Goal: Task Accomplishment & Management: Use online tool/utility

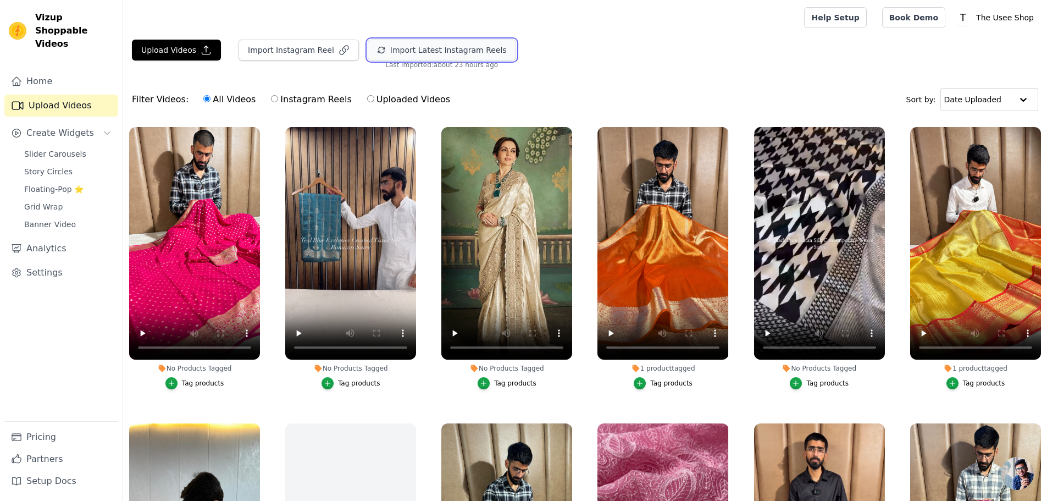
click at [429, 56] on button "Import Latest Instagram Reels" at bounding box center [442, 50] width 148 height 21
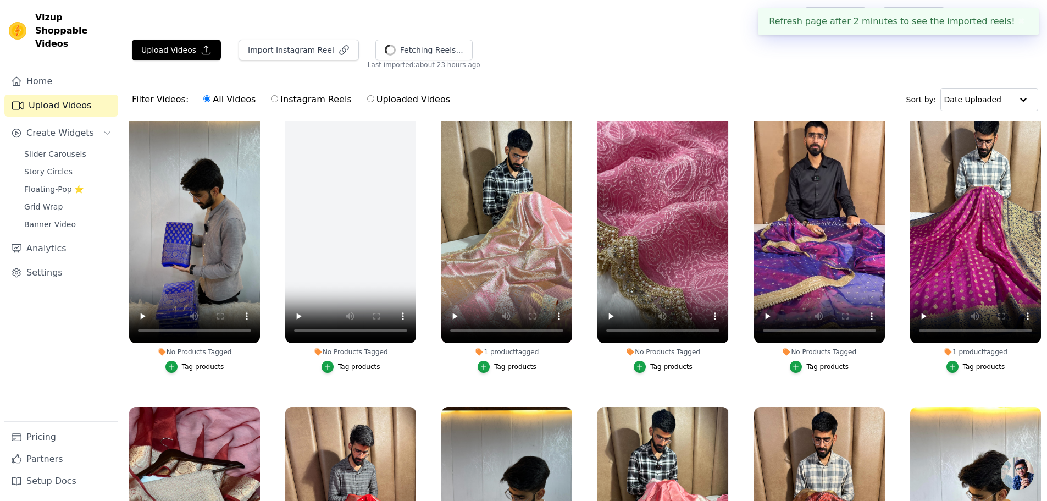
scroll to position [330, 0]
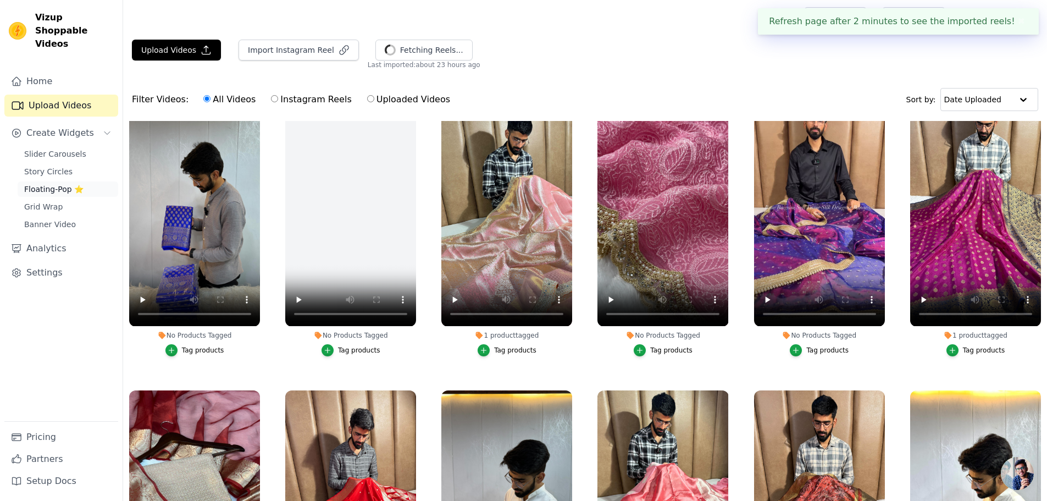
click at [68, 184] on span "Floating-Pop ⭐" at bounding box center [53, 189] width 59 height 11
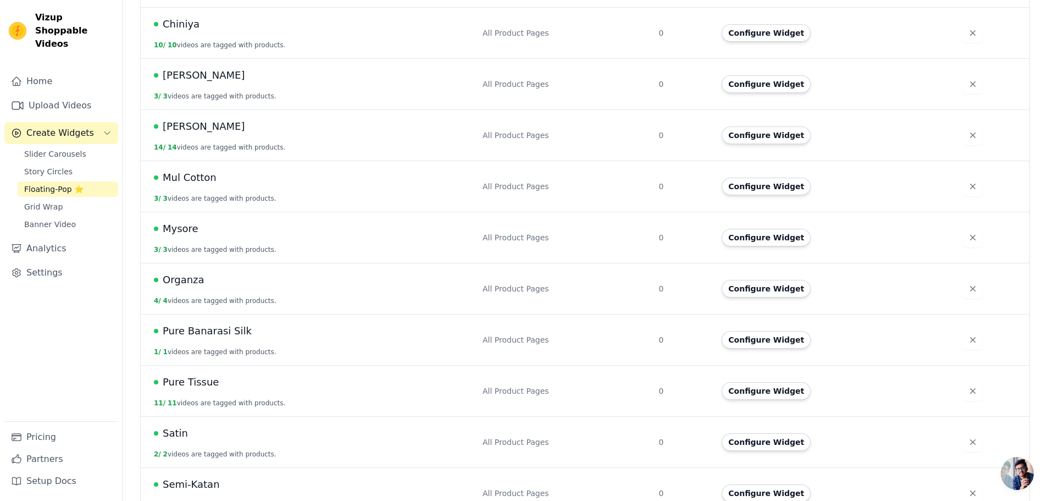
scroll to position [494, 0]
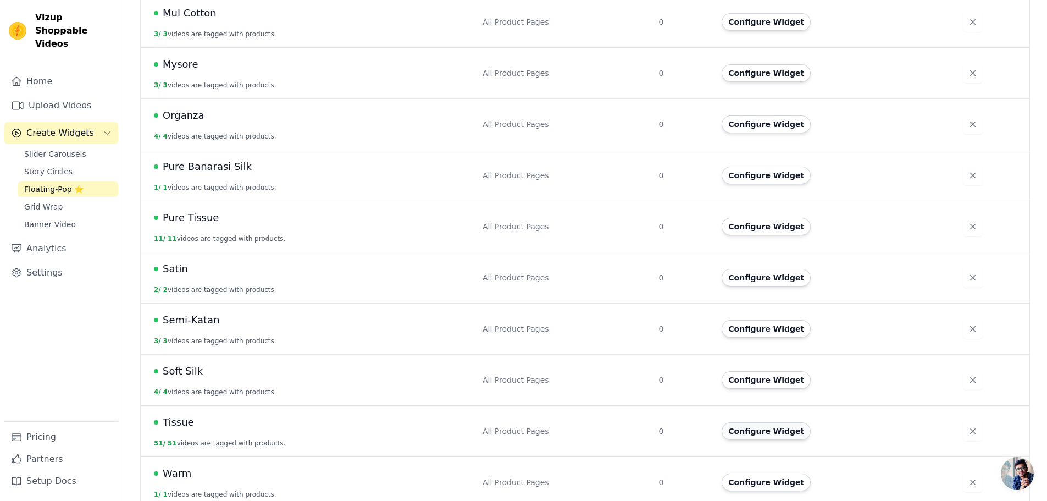
click at [778, 422] on button "Configure Widget" at bounding box center [766, 431] width 89 height 18
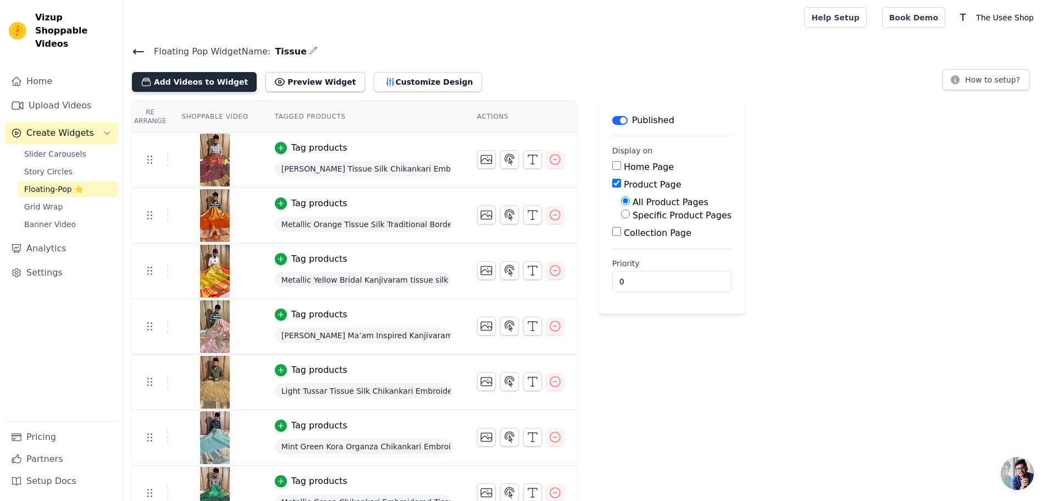
click at [211, 84] on button "Add Videos to Widget" at bounding box center [194, 82] width 125 height 20
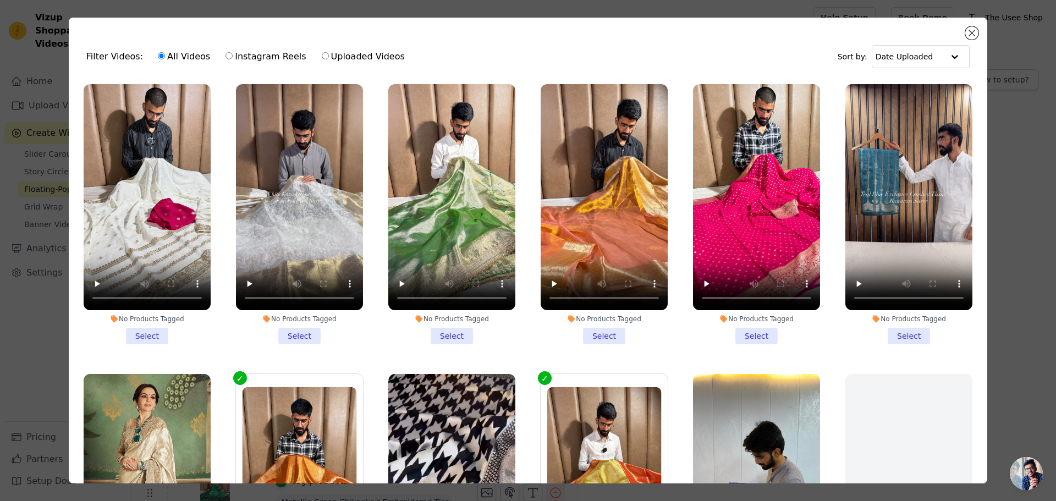
click at [892, 332] on li "No Products Tagged Select" at bounding box center [908, 214] width 127 height 260
click at [0, 0] on input "No Products Tagged Select" at bounding box center [0, 0] width 0 height 0
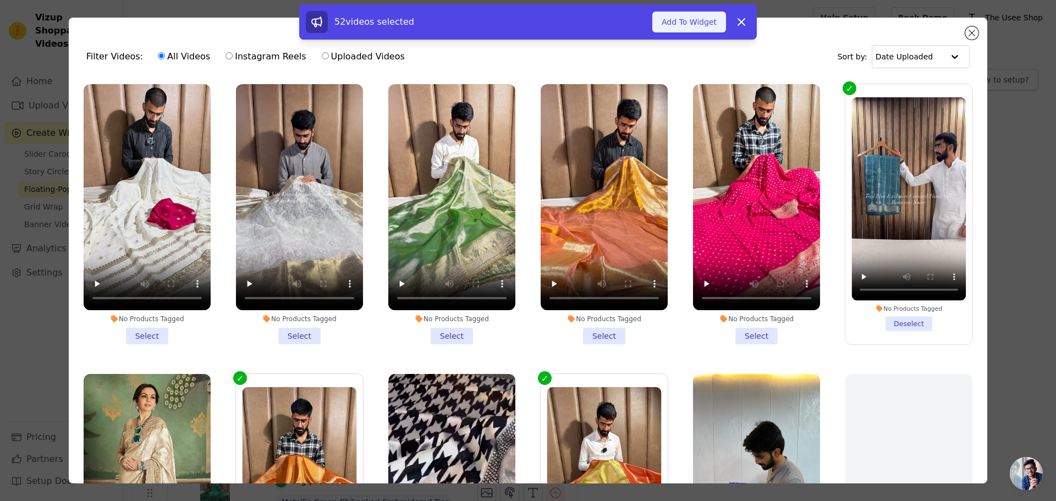
click at [691, 21] on button "Add To Widget" at bounding box center [689, 22] width 74 height 21
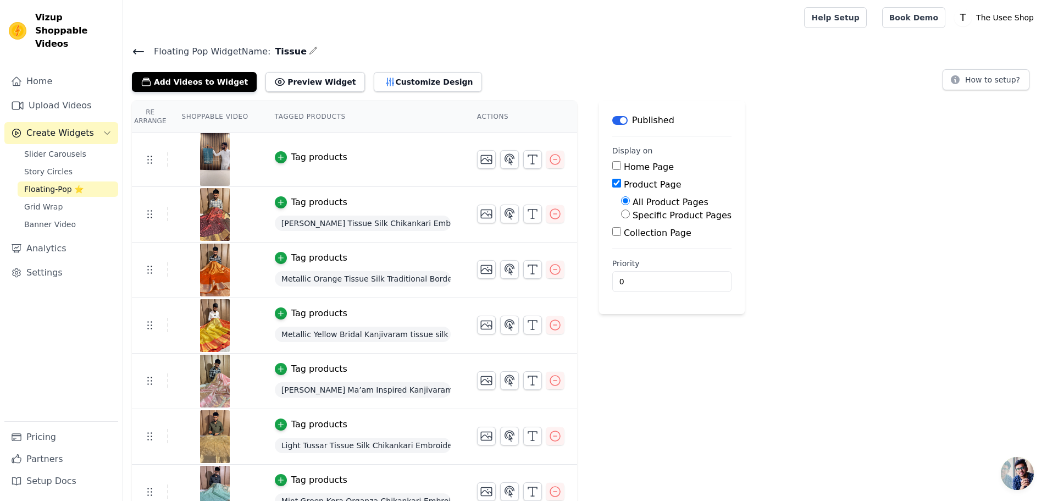
click at [304, 157] on div "Tag products" at bounding box center [319, 157] width 56 height 13
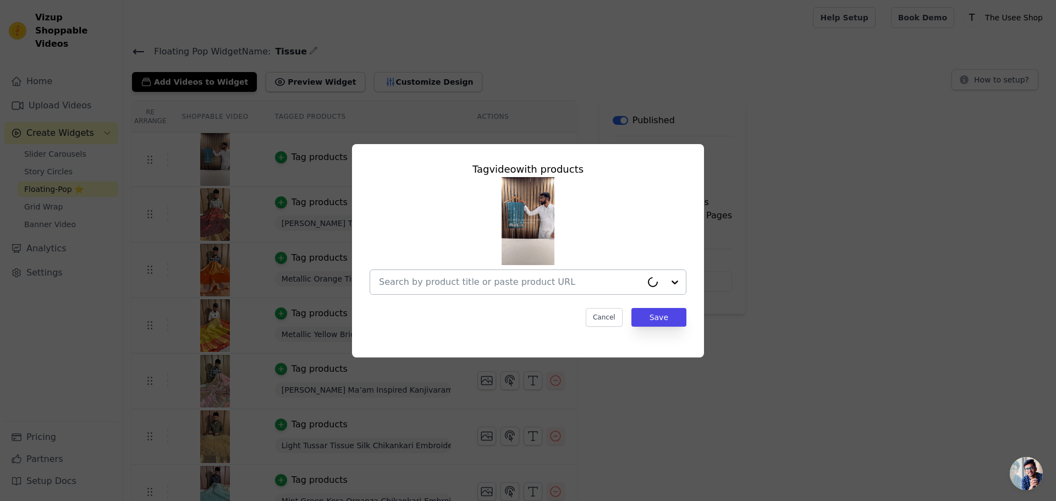
click at [489, 280] on input "text" at bounding box center [510, 281] width 263 height 13
paste input "Eccentric Teal Blue Shade Crushed Tissue Silk Banarasi Saree in Traditional Wea…"
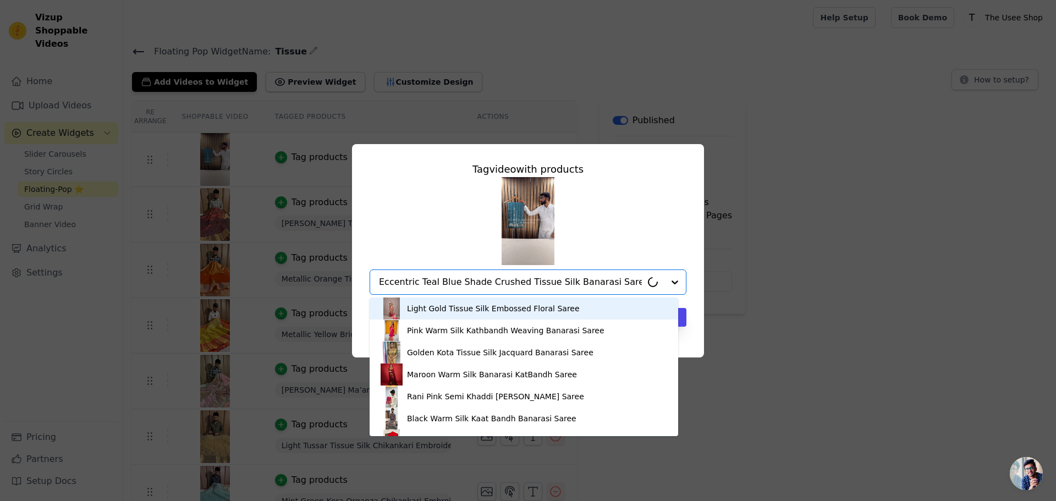
scroll to position [0, 28]
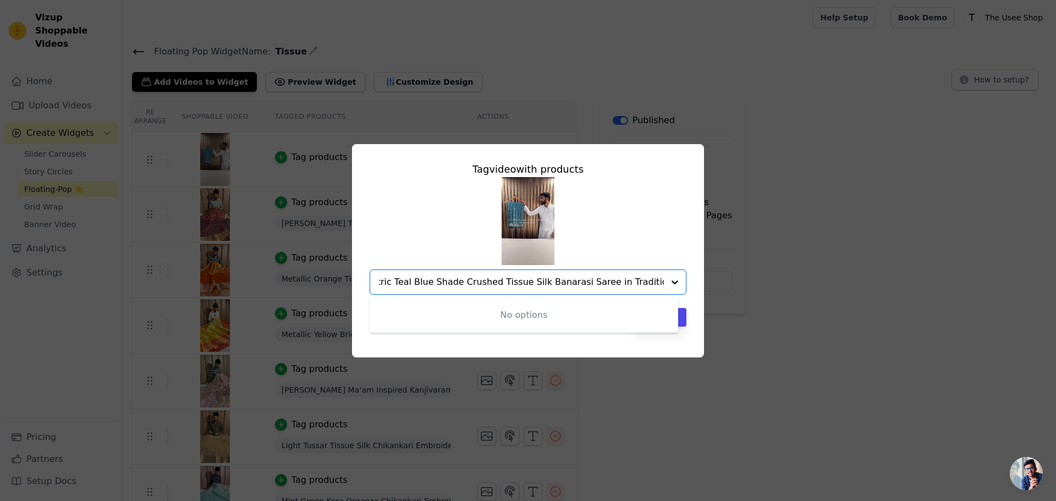
click at [454, 279] on input "Eccentric Teal Blue Shade Crushed Tissue Silk Banarasi Saree in Traditional Wea…" at bounding box center [521, 281] width 285 height 13
click at [557, 283] on input "Eccentric Teal Blue Shade Crushed Tissue Silk Banarasi Saree in Traditional Wea…" at bounding box center [521, 281] width 285 height 13
click at [584, 281] on input "Eccentric Teal Blue Shade Crushed Tissue Silk Banarasi Saree in Traditional Wea…" at bounding box center [521, 281] width 285 height 13
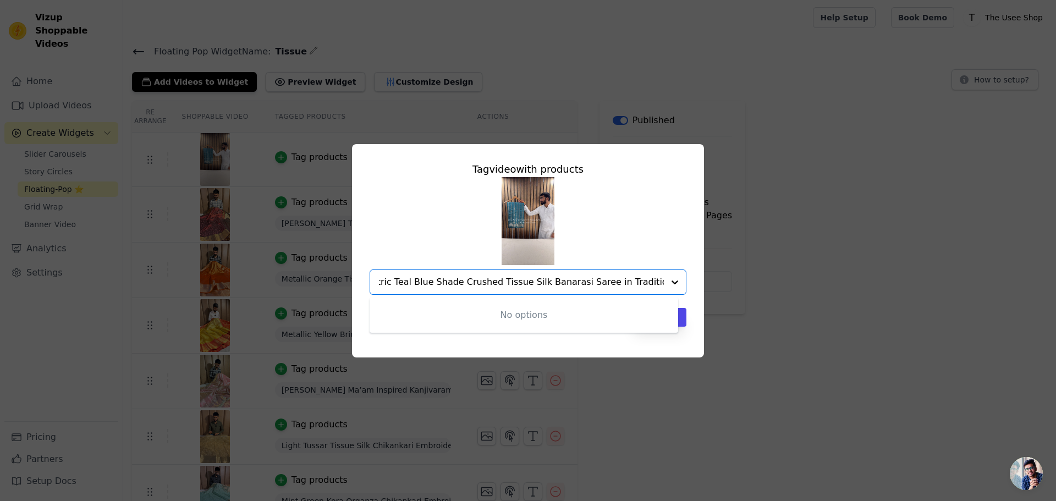
click at [586, 281] on input "Eccentric Teal Blue Shade Crushed Tissue Silk Banarasi Saree in Traditional Wea…" at bounding box center [521, 281] width 285 height 13
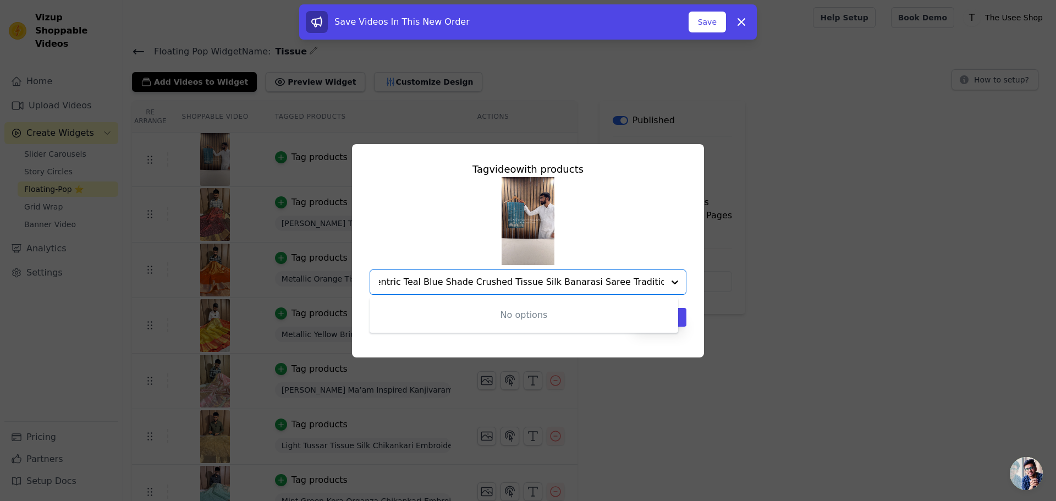
click at [614, 281] on input "Eccentric Teal Blue Shade Crushed Tissue Silk Banarasi Saree Traditional Weave" at bounding box center [521, 281] width 285 height 13
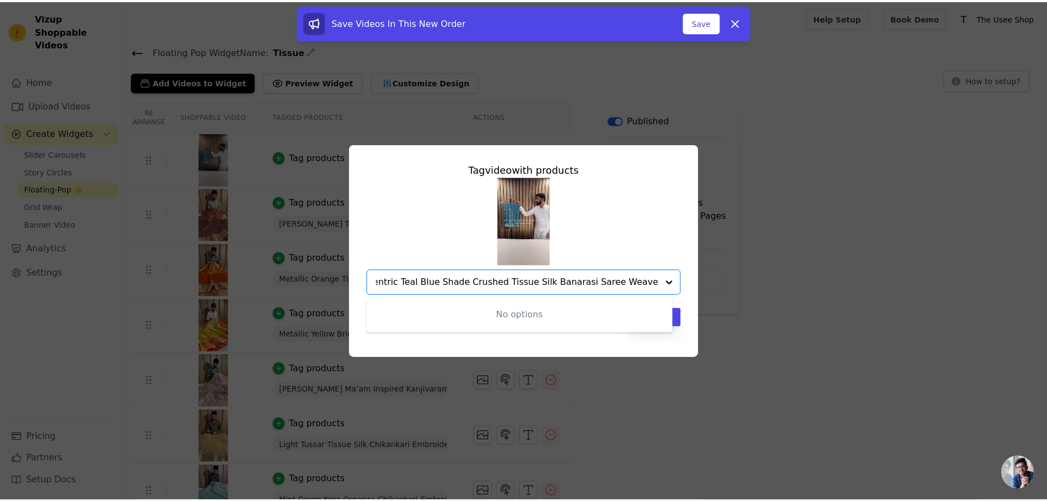
scroll to position [0, 0]
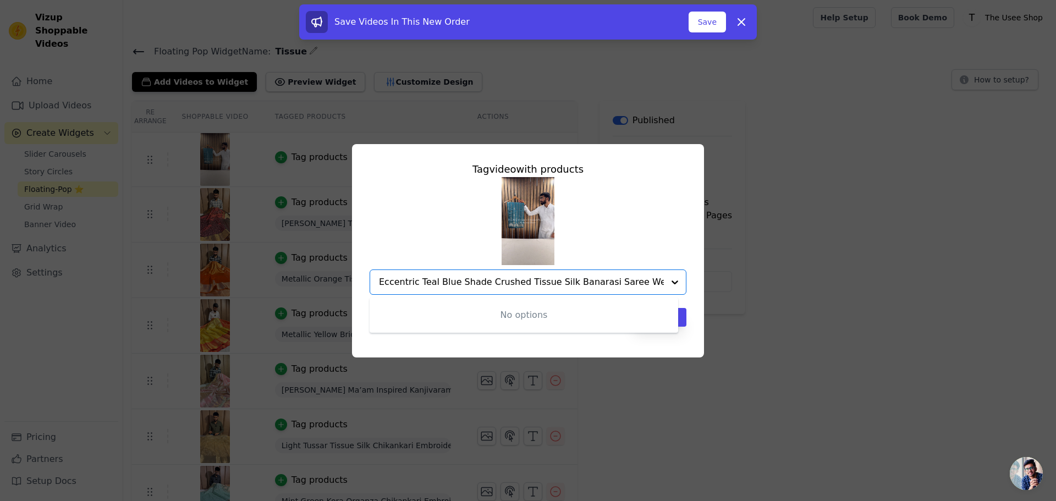
click at [614, 281] on input "Eccentric Teal Blue Shade Crushed Tissue Silk Banarasi Saree Weave" at bounding box center [521, 281] width 285 height 13
click at [614, 281] on input "Eccentric Teal Blue Shade Crushed Tissue Silk Banarasi Saree Weave" at bounding box center [510, 281] width 263 height 13
click at [623, 282] on input "Eccentric Teal Blue Shade Crushed Tissue Silk Banarasi Saree Weave" at bounding box center [521, 281] width 285 height 13
click at [627, 283] on input "Eccentric Teal Blue Shade Crushed Tissue Silk Banarasi Saree Weave" at bounding box center [521, 281] width 285 height 13
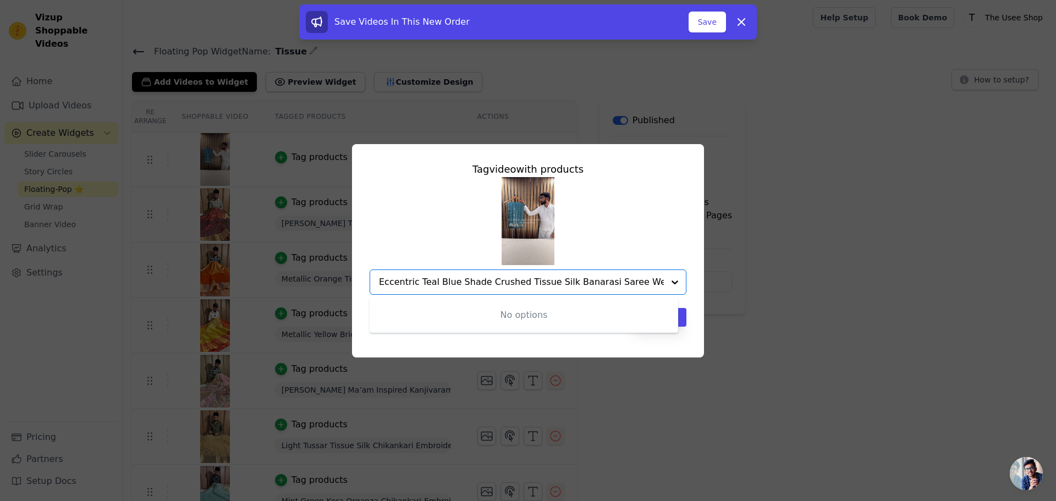
click at [621, 280] on input "Eccentric Teal Blue Shade Crushed Tissue Silk Banarasi Saree Weave" at bounding box center [521, 281] width 285 height 13
click at [654, 279] on input "Eccentric Teal Blue Shade Crushed Tissue Silk Banarasi Saree Weave" at bounding box center [521, 281] width 285 height 13
click at [647, 285] on input "Eccentric Teal Blue Shade Crushed Tissue Silk Banarasi Saree Weave" at bounding box center [521, 281] width 285 height 13
click at [641, 285] on input "Eccentric Teal Blue Shade Crushed Tissue Silk Banarasi Saree Weave" at bounding box center [521, 281] width 285 height 13
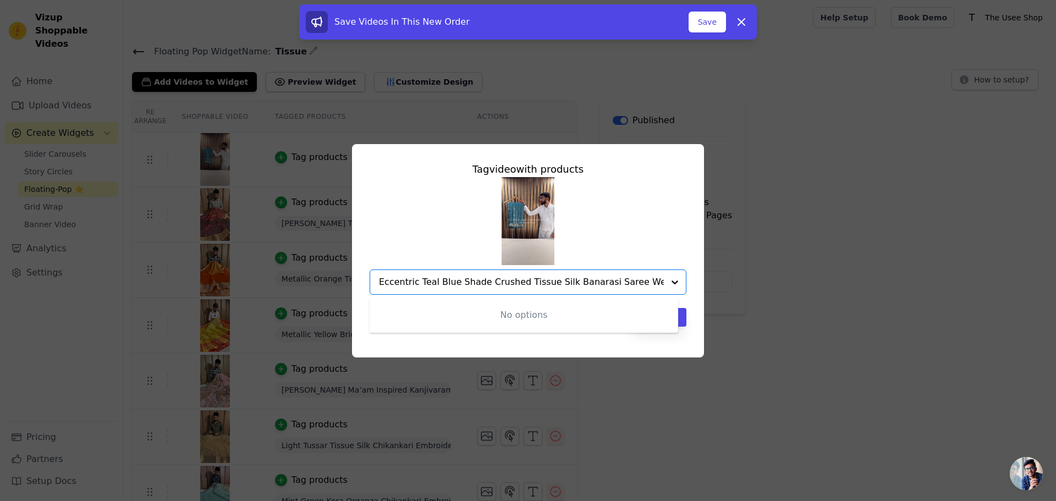
click at [641, 285] on input "Eccentric Teal Blue Shade Crushed Tissue Silk Banarasi Saree Weave" at bounding box center [521, 281] width 285 height 13
click at [455, 281] on input "Eccentric Teal Blue Shade Crushed Tissue Silk Banarasi Saree" at bounding box center [510, 281] width 263 height 13
click at [399, 283] on input "Eccentric Teal Blue Crushed Tissue Silk Banarasi Saree" at bounding box center [510, 281] width 263 height 13
click at [399, 283] on input "Eccentric Teal Blue Crushed Tissue Silk Banarasi Saree" at bounding box center [521, 281] width 285 height 13
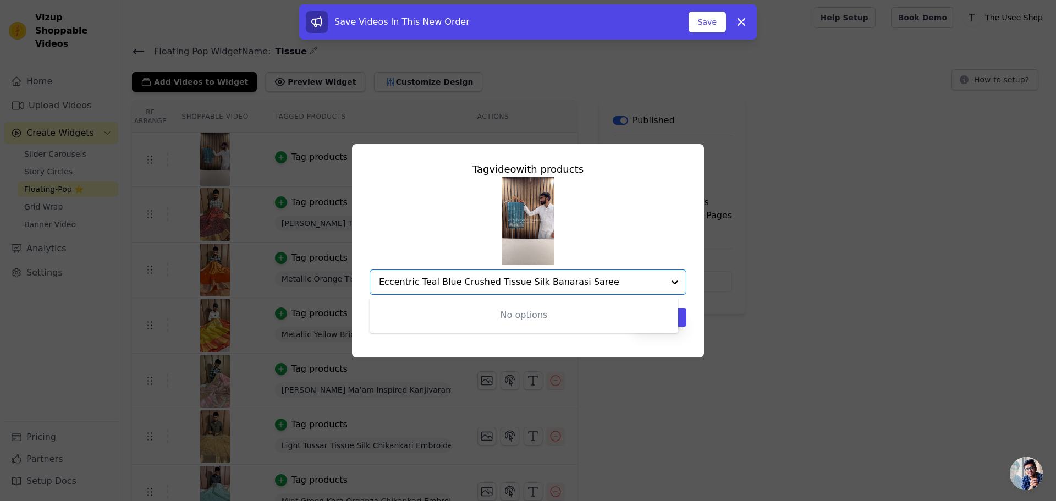
type input "Teal Blue Crushed Tissue Silk Banarasi Saree"
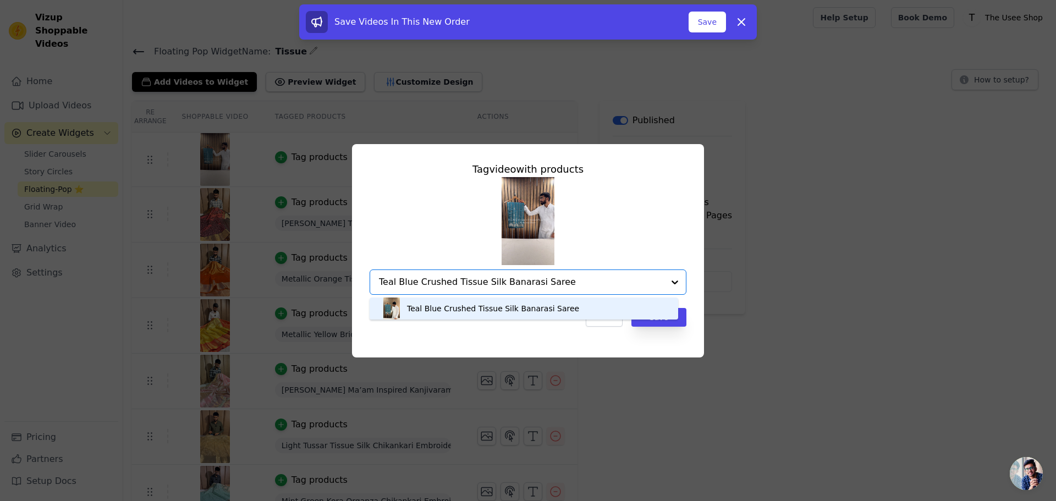
click at [534, 303] on div "Teal Blue Crushed Tissue Silk Banarasi Saree" at bounding box center [493, 308] width 172 height 11
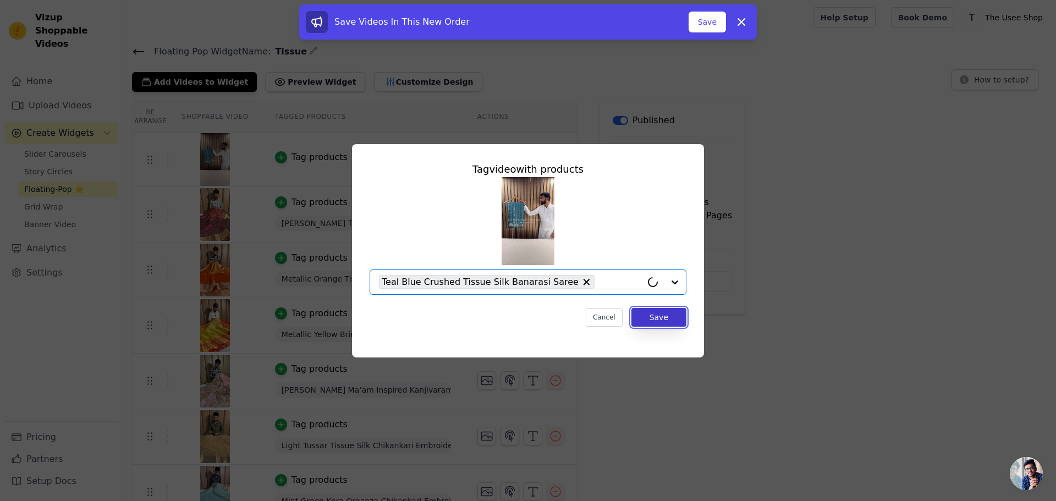
click at [668, 321] on button "Save" at bounding box center [658, 317] width 55 height 19
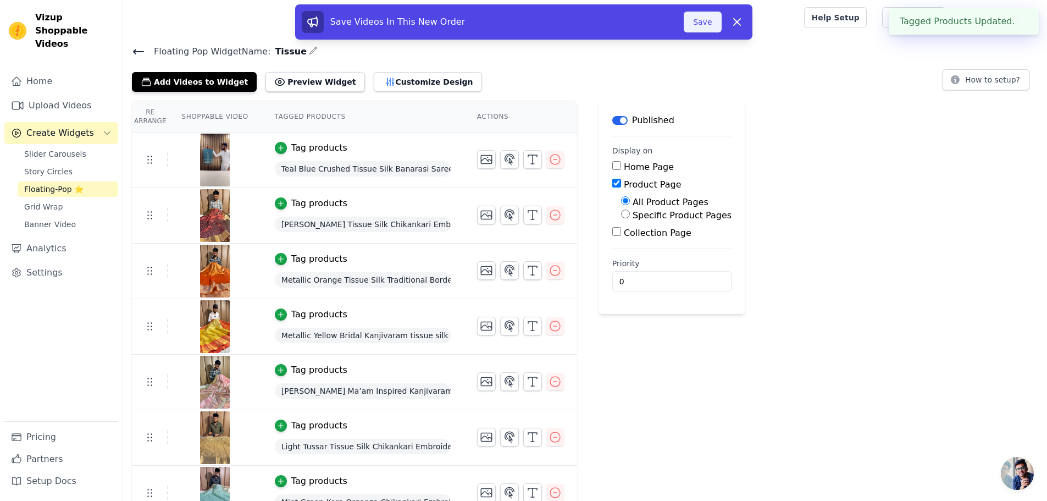
click at [702, 23] on button "Save" at bounding box center [702, 22] width 37 height 21
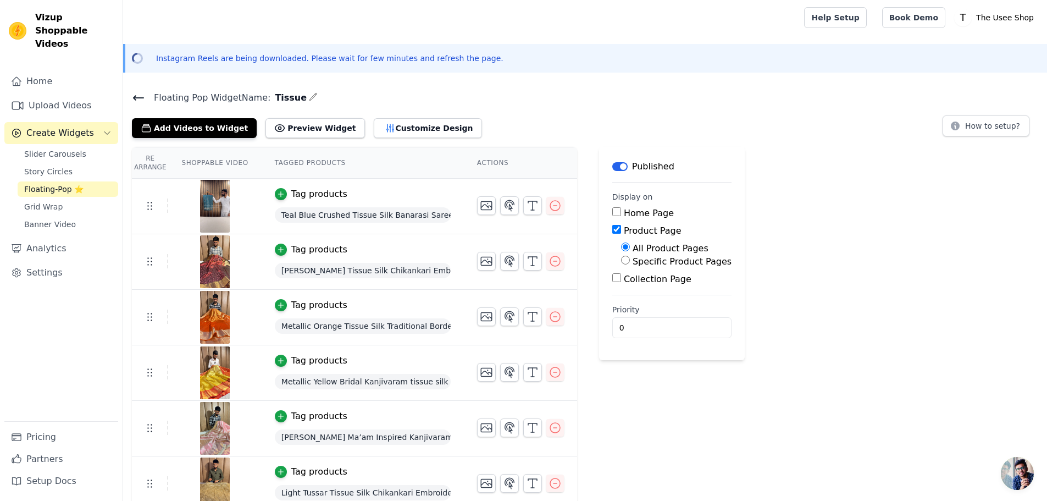
click at [145, 93] on span "Floating Pop Widget Name:" at bounding box center [207, 97] width 125 height 13
click at [138, 101] on icon at bounding box center [138, 97] width 13 height 13
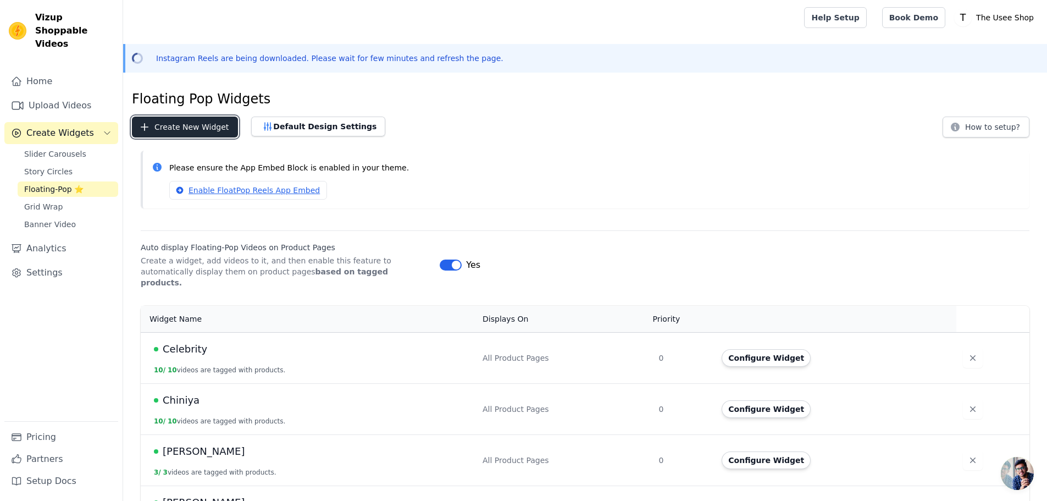
click at [203, 125] on button "Create New Widget" at bounding box center [185, 127] width 106 height 21
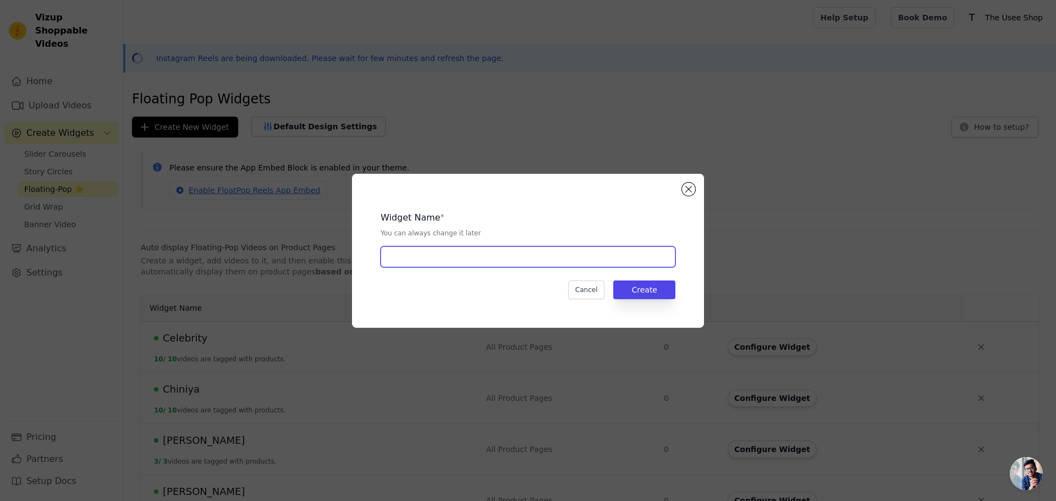
click at [511, 259] on input "text" at bounding box center [527, 256] width 295 height 21
type input "Cotton Suit"
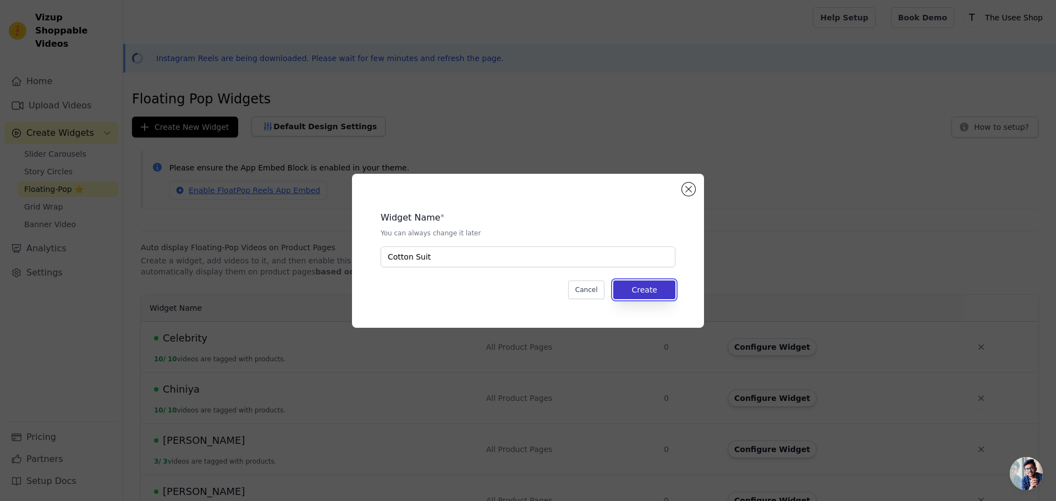
click at [664, 291] on button "Create" at bounding box center [644, 289] width 62 height 19
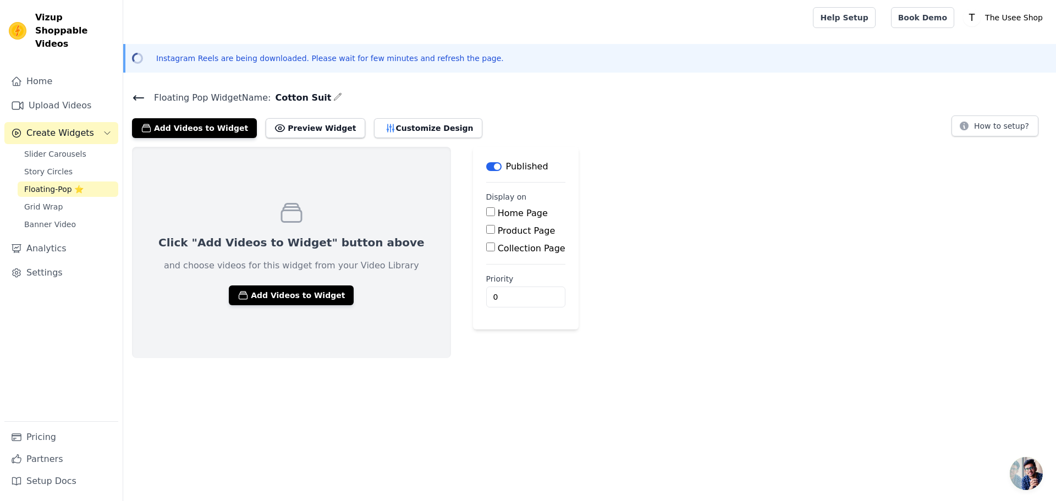
click at [486, 231] on input "Product Page" at bounding box center [490, 229] width 9 height 9
checkbox input "true"
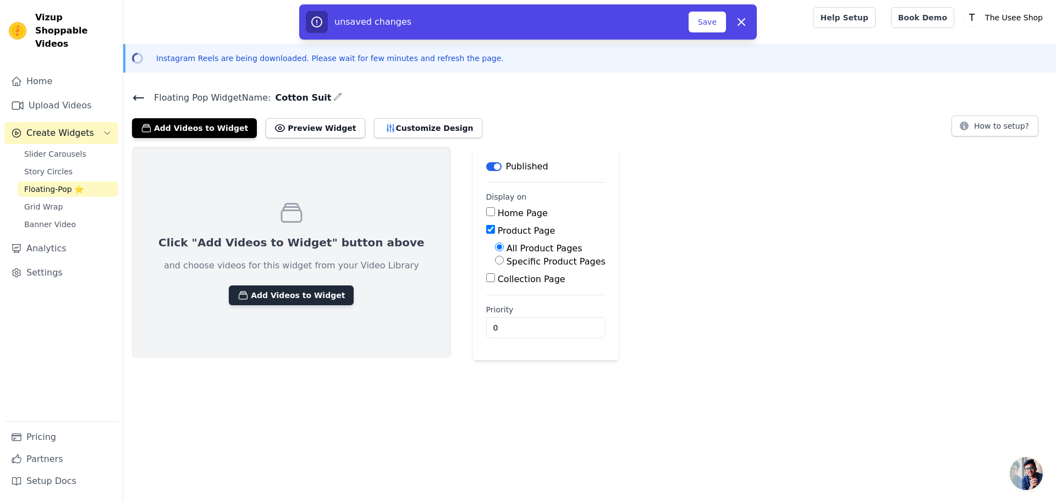
click at [294, 298] on button "Add Videos to Widget" at bounding box center [291, 295] width 125 height 20
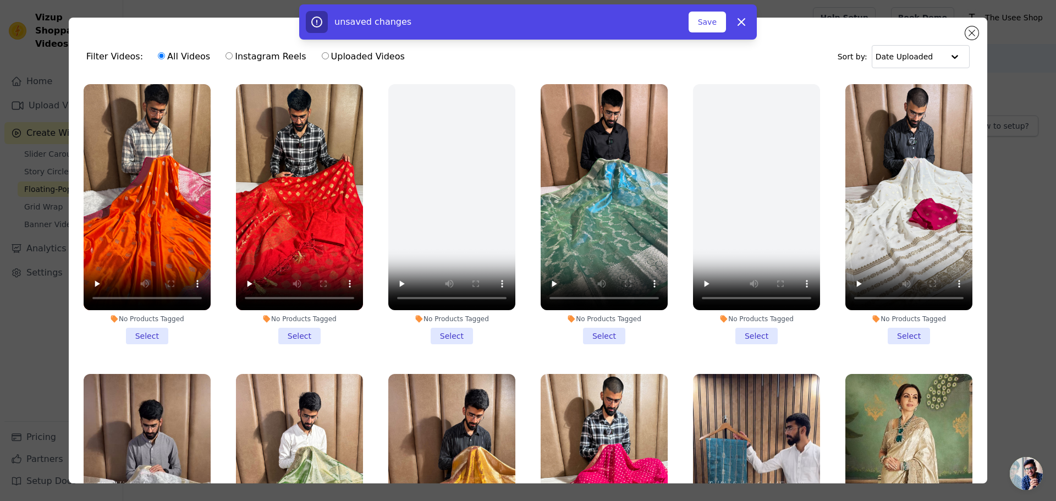
click at [302, 332] on li "No Products Tagged Select" at bounding box center [299, 214] width 127 height 260
click at [0, 0] on input "No Products Tagged Select" at bounding box center [0, 0] width 0 height 0
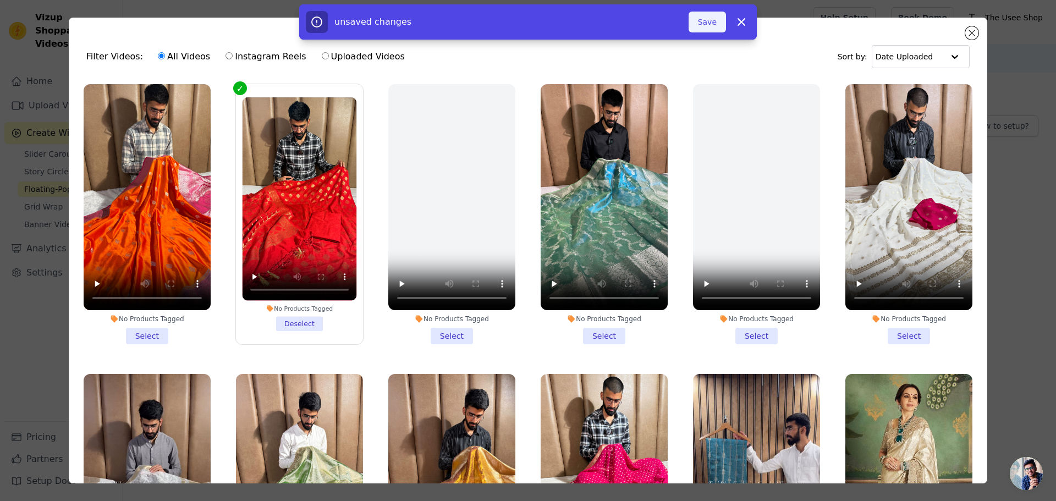
click at [713, 20] on button "Save" at bounding box center [706, 22] width 37 height 21
click at [694, 20] on button "Add To Widget" at bounding box center [689, 22] width 74 height 21
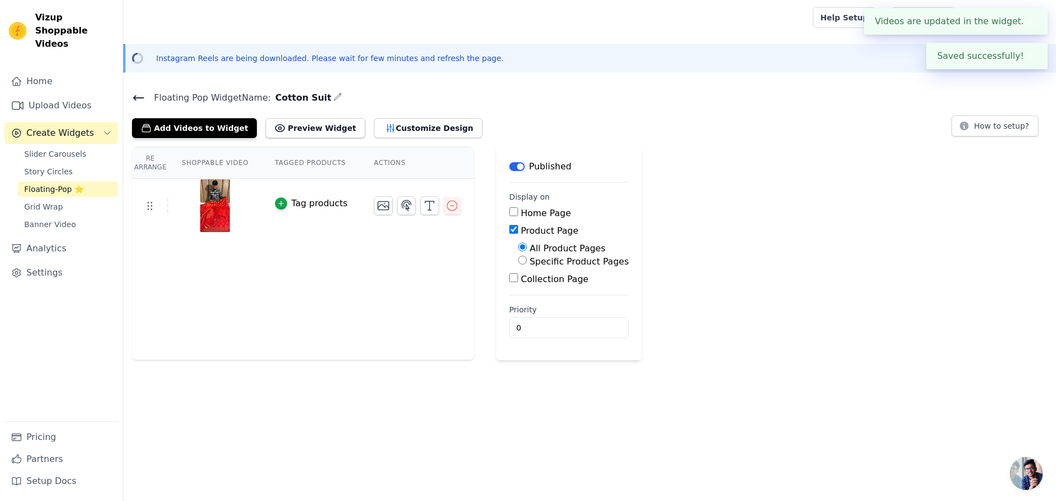
click at [294, 200] on div "Tag products" at bounding box center [319, 203] width 56 height 13
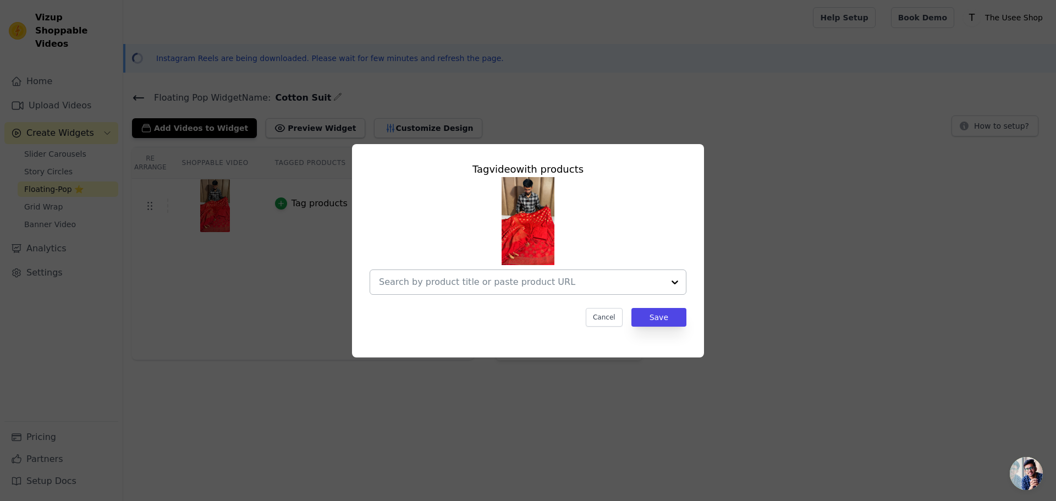
click at [503, 281] on input "text" at bounding box center [521, 281] width 285 height 13
paste input "https://theuseeshop.com/products/premium-bridal-red-banarasi-cotton-suit-with-r…"
type input "https://theuseeshop.com/products/premium-bridal-red-banarasi-cotton-suit-with-r…"
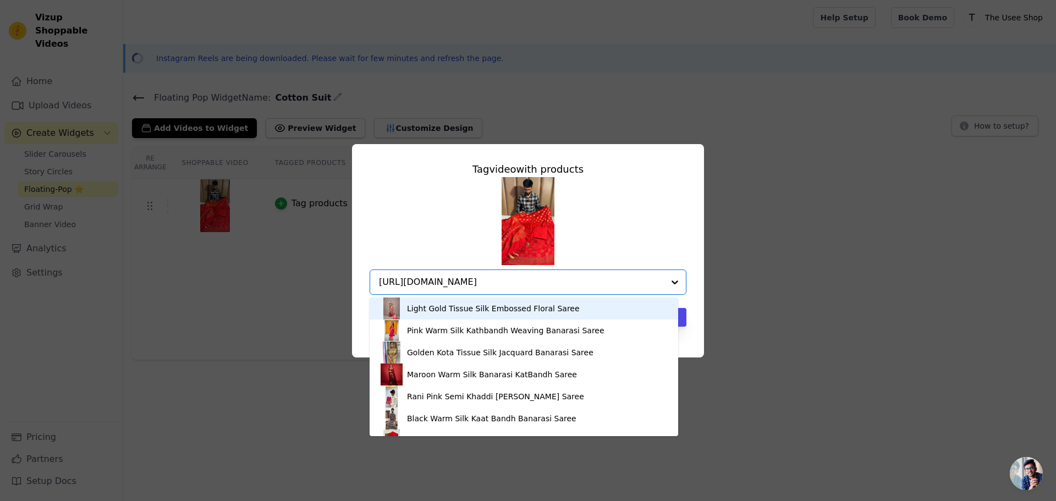
scroll to position [0, 146]
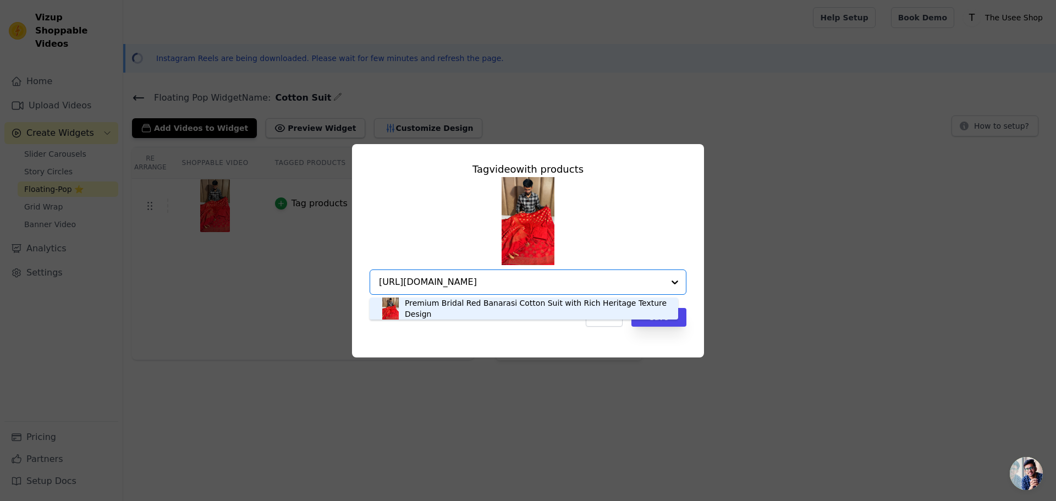
click at [513, 307] on div "Premium Bridal Red Banarasi Cotton Suit with Rich Heritage Texture Design" at bounding box center [536, 308] width 262 height 22
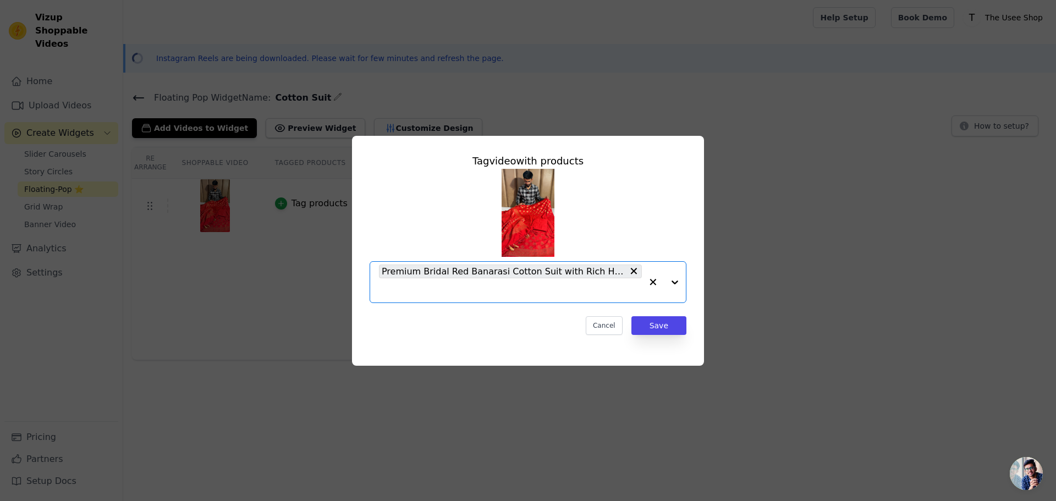
scroll to position [0, 0]
click at [646, 324] on button "Save" at bounding box center [658, 325] width 55 height 19
